Goal: Information Seeking & Learning: Compare options

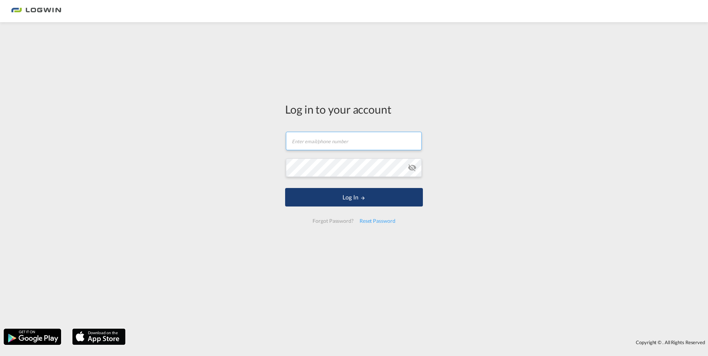
type input "[PERSON_NAME][EMAIL_ADDRESS][DOMAIN_NAME]"
click at [352, 200] on button "Log In" at bounding box center [354, 197] width 138 height 19
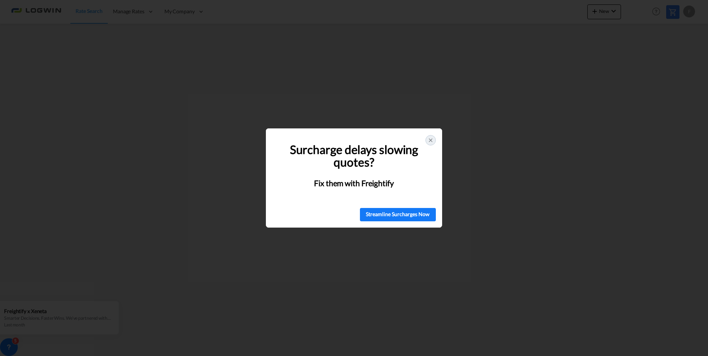
drag, startPoint x: 433, startPoint y: 138, endPoint x: 425, endPoint y: 172, distance: 35.5
click at [425, 172] on div "🚨 Struggling with Surcharges? You're Not Alone! Surcharge delays slowing quotes…" at bounding box center [354, 177] width 176 height 99
click at [408, 214] on div "Streamline Surcharges Now" at bounding box center [397, 214] width 71 height 11
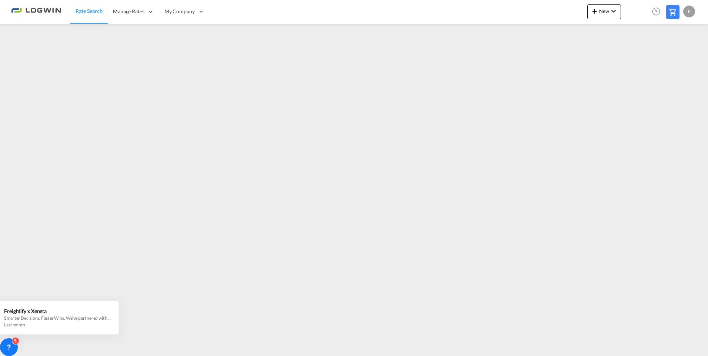
click at [36, 14] on img at bounding box center [36, 11] width 50 height 17
click at [39, 10] on img at bounding box center [36, 11] width 50 height 17
click at [87, 9] on span "Rate Search" at bounding box center [89, 11] width 27 height 6
click at [695, 11] on div "F" at bounding box center [689, 12] width 12 height 12
click at [678, 57] on button "Logout" at bounding box center [680, 56] width 48 height 15
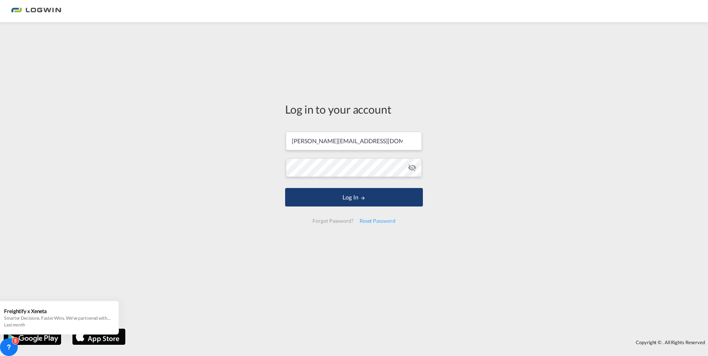
click at [353, 196] on button "Log In" at bounding box center [354, 197] width 138 height 19
